Goal: Check status: Check status

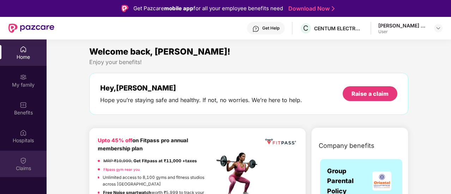
click at [30, 163] on div "Claims" at bounding box center [23, 164] width 47 height 26
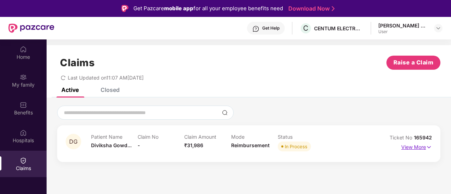
click at [420, 145] on p "View More" at bounding box center [416, 147] width 31 height 10
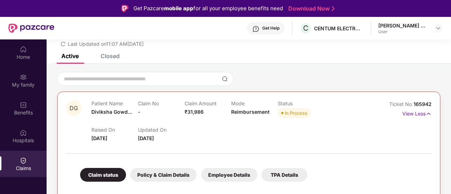
scroll to position [266, 0]
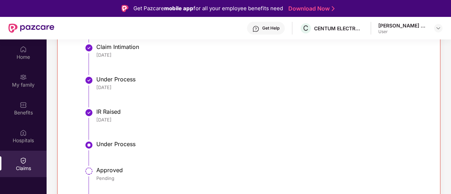
click at [78, 118] on div "Claim status Claim Ticket Raised [DATE] Document Received [DATE] Claim Intimati…" at bounding box center [248, 85] width 351 height 265
click at [82, 152] on div "Claim status Claim Ticket Raised [DATE] Document Received [DATE] Claim Intimati…" at bounding box center [248, 85] width 351 height 265
click at [84, 150] on div at bounding box center [88, 145] width 9 height 11
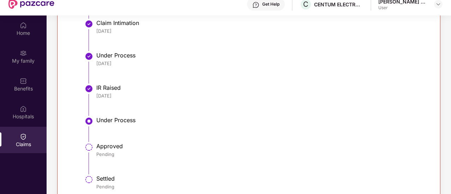
click at [85, 149] on div "Claim status Claim Ticket Raised [DATE] Document Received [DATE] Claim Intimati…" at bounding box center [248, 61] width 351 height 265
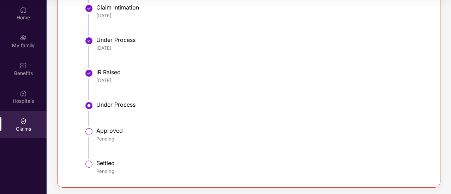
click at [111, 138] on div "Pending" at bounding box center [260, 139] width 328 height 6
click at [114, 137] on div "Pending" at bounding box center [260, 139] width 328 height 6
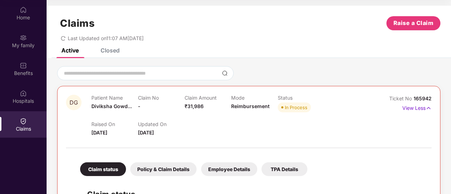
scroll to position [0, 0]
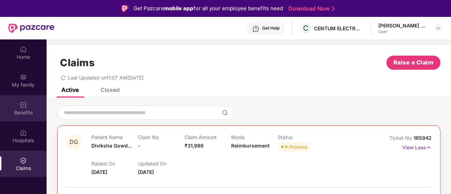
click at [23, 113] on div "Benefits" at bounding box center [23, 112] width 47 height 7
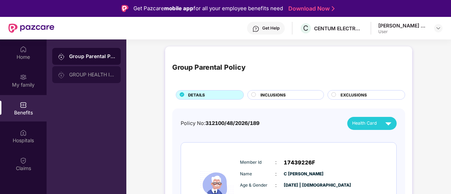
click at [88, 71] on div "GROUP HEALTH INSURANCE" at bounding box center [86, 74] width 68 height 17
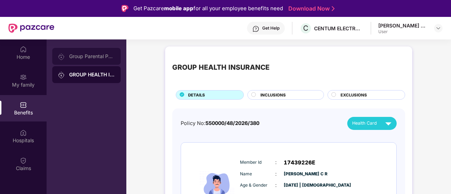
click at [102, 58] on div "Group Parental Policy" at bounding box center [92, 57] width 46 height 6
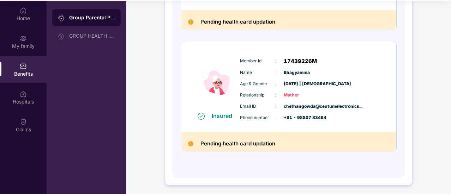
scroll to position [40, 0]
